Goal: Information Seeking & Learning: Learn about a topic

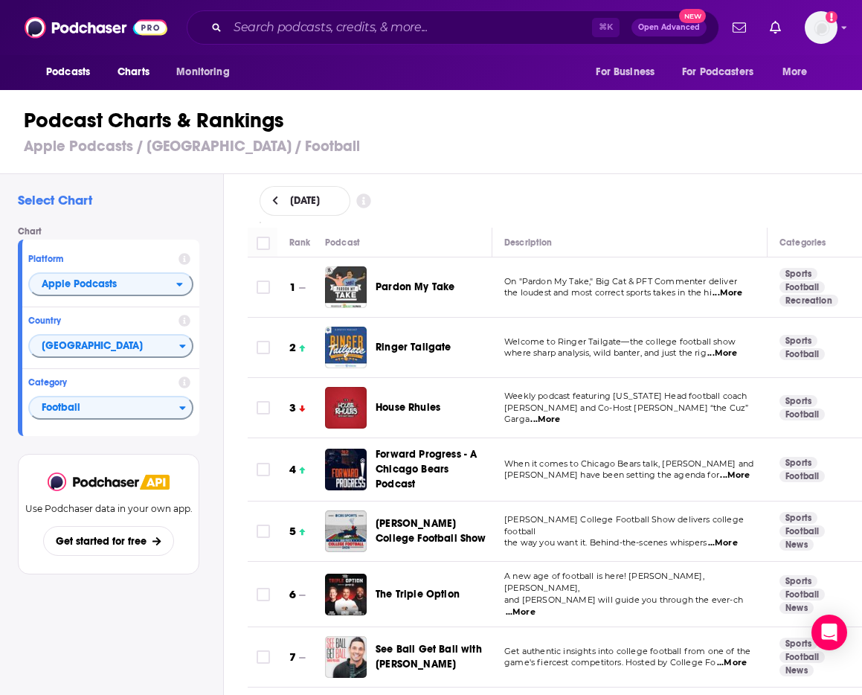
scroll to position [1729, 0]
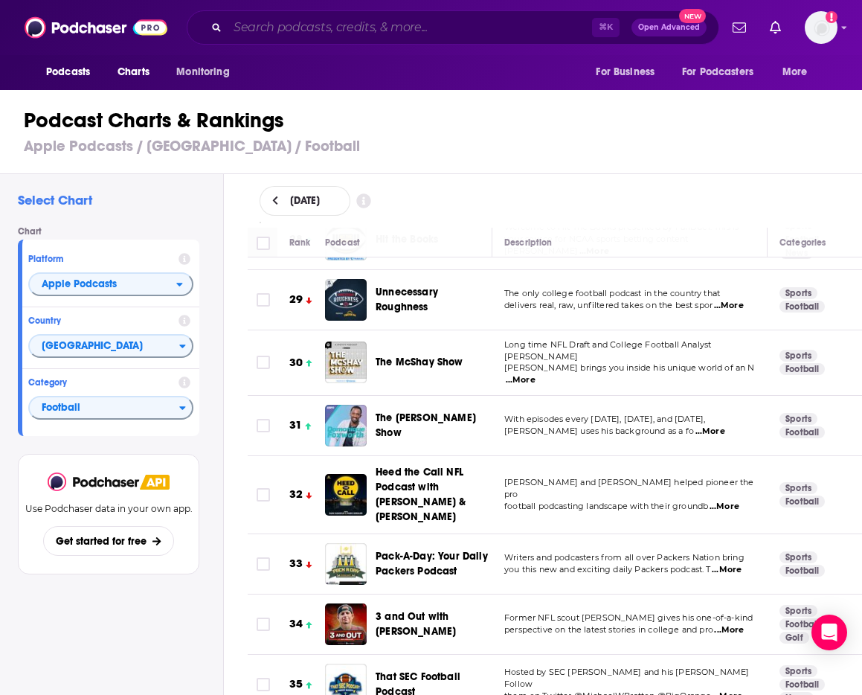
click at [377, 29] on input "Search podcasts, credits, & more..." at bounding box center [410, 28] width 364 height 24
click at [125, 67] on span "Charts" at bounding box center [134, 72] width 32 height 21
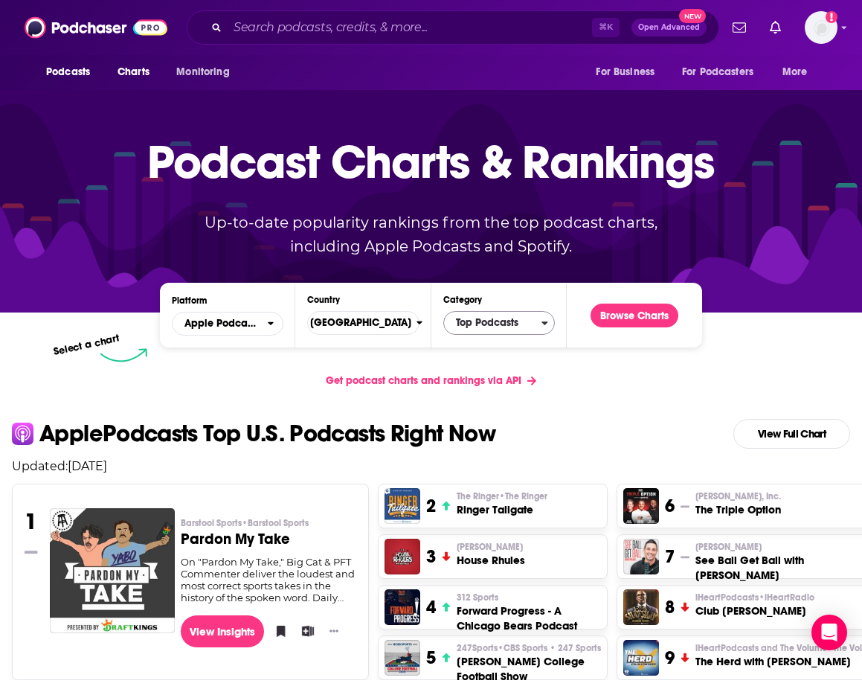
scroll to position [16, 0]
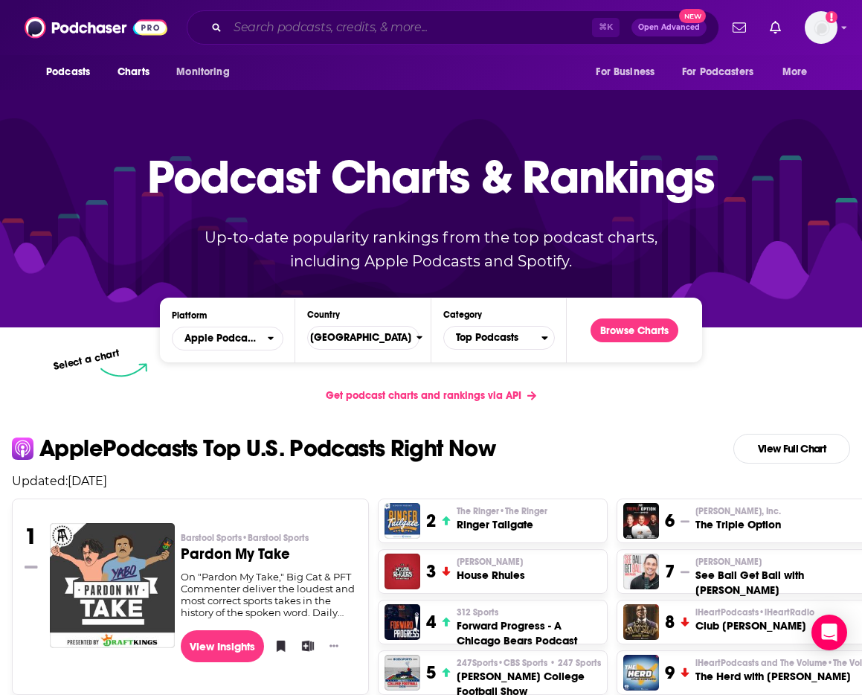
click at [370, 31] on input "Search podcasts, credits, & more..." at bounding box center [410, 28] width 364 height 24
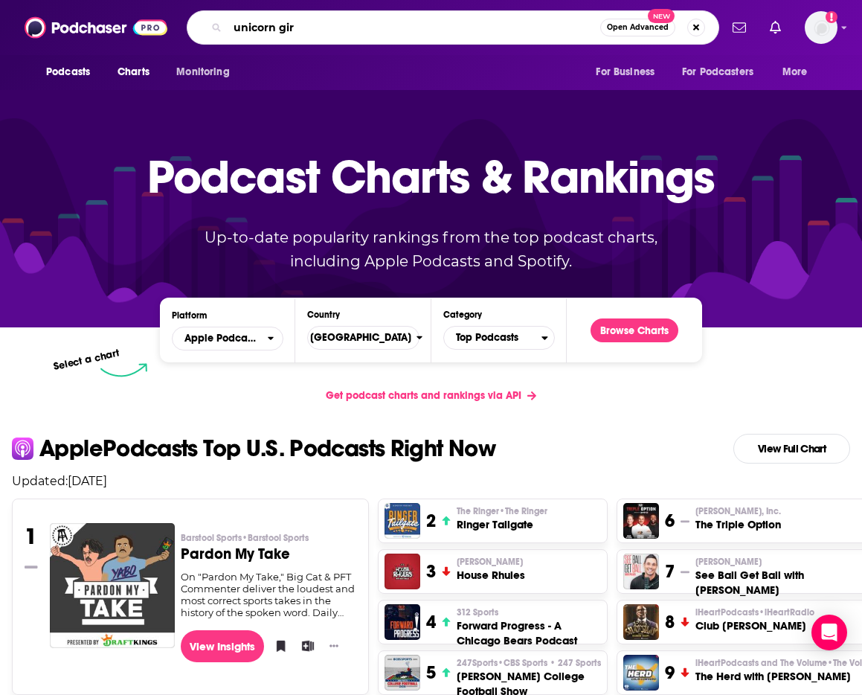
type input "unicorn girl"
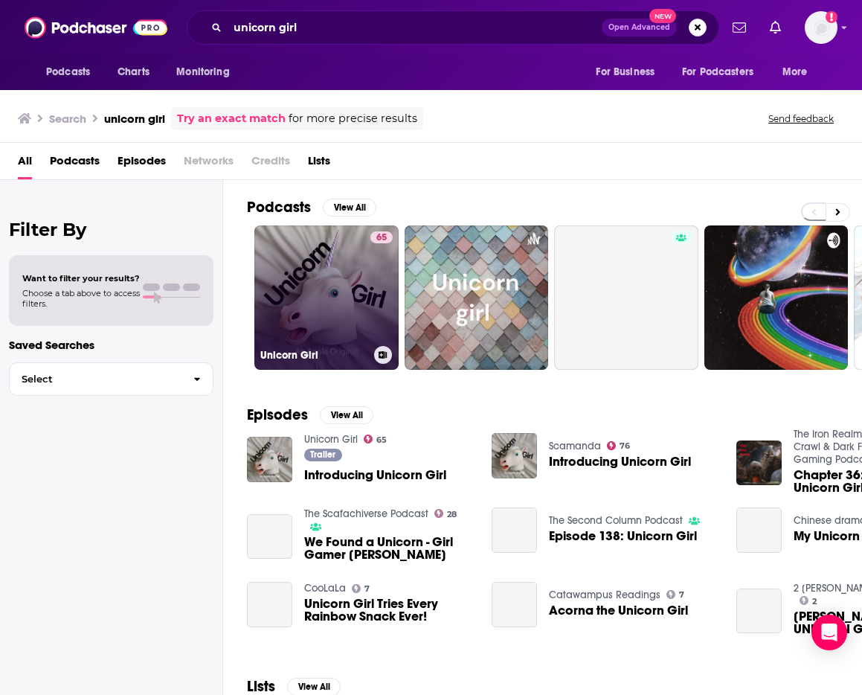
click at [326, 280] on link "65 Unicorn Girl" at bounding box center [326, 297] width 144 height 144
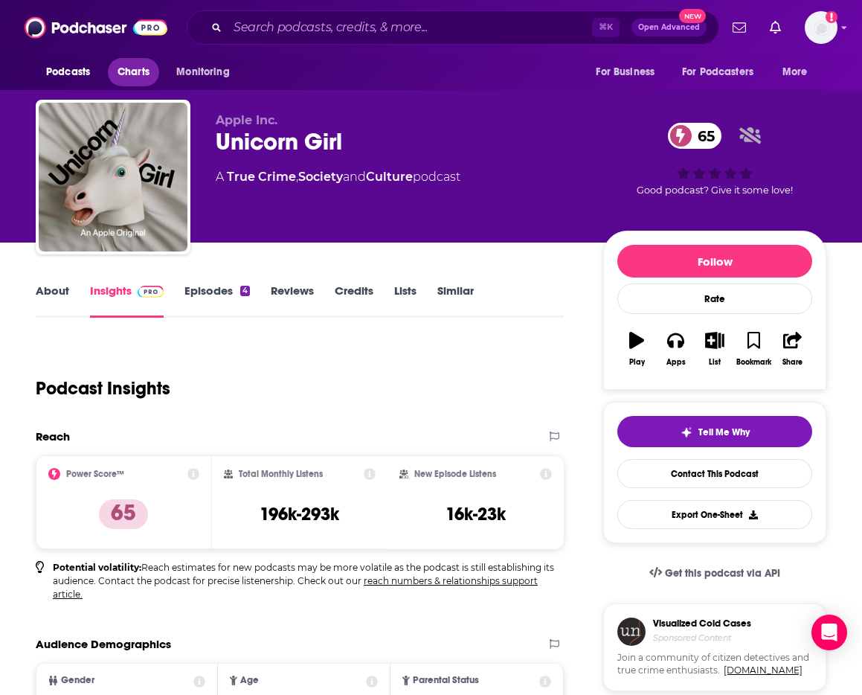
click at [135, 70] on span "Charts" at bounding box center [134, 72] width 32 height 21
